Goal: Navigation & Orientation: Go to known website

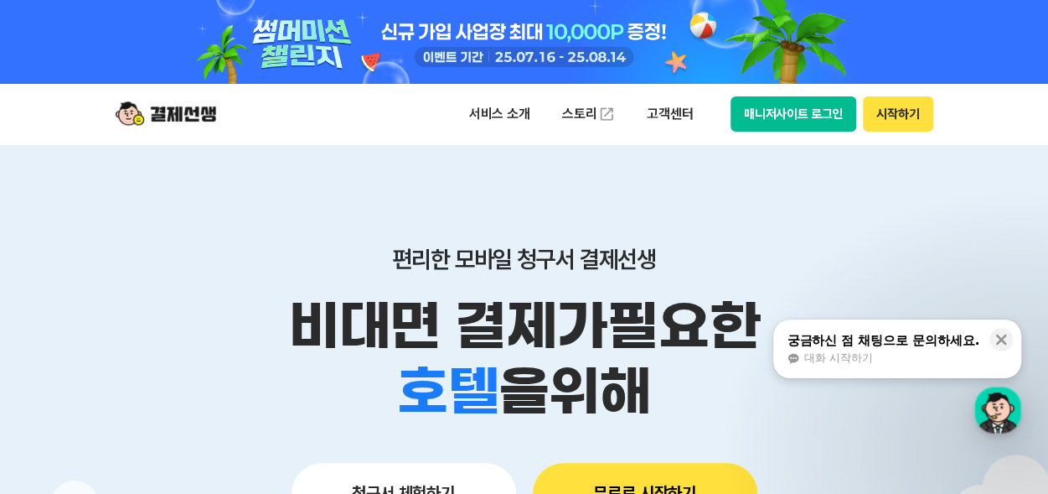
click at [774, 107] on button "매니저사이트 로그인" at bounding box center [794, 113] width 127 height 35
click at [886, 120] on button "시작하기" at bounding box center [898, 113] width 70 height 35
click at [194, 115] on img at bounding box center [166, 114] width 101 height 32
click at [905, 118] on button "시작하기" at bounding box center [898, 113] width 70 height 35
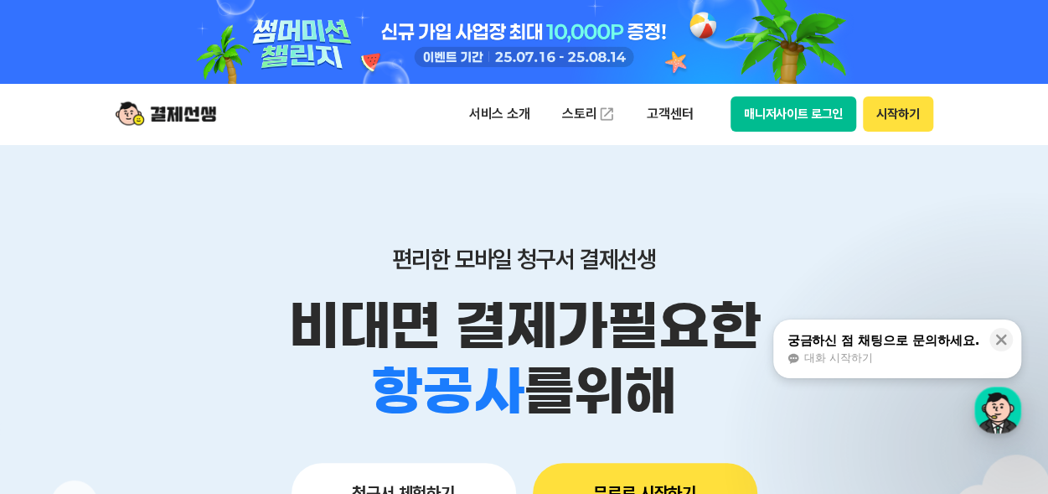
click at [759, 120] on button "매니저사이트 로그인" at bounding box center [794, 113] width 127 height 35
